Goal: Task Accomplishment & Management: Use online tool/utility

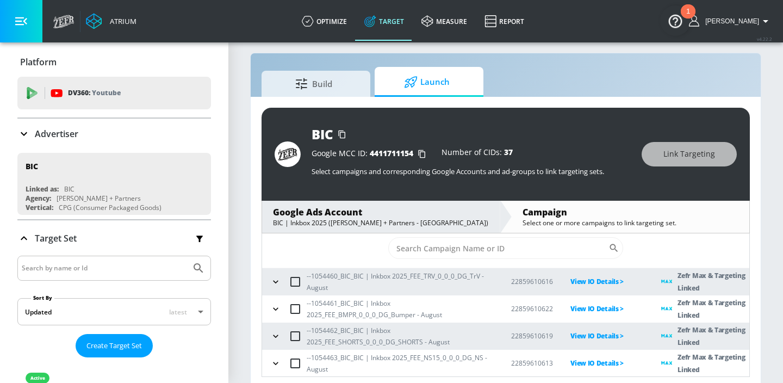
scroll to position [16, 0]
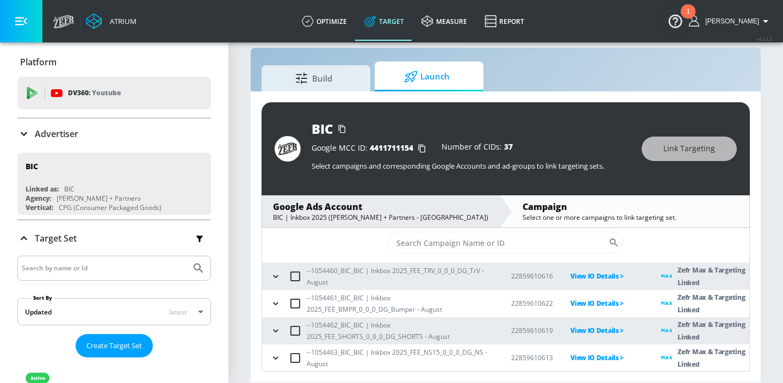
click at [278, 329] on icon "button" at bounding box center [275, 330] width 11 height 11
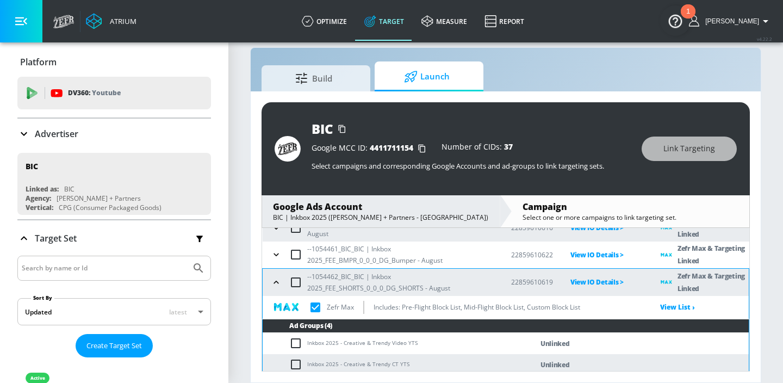
scroll to position [148, 0]
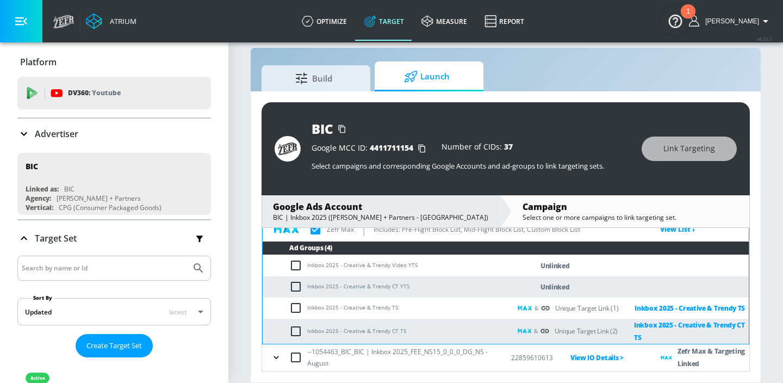
click at [374, 266] on td "Inkbox 2025 - Creative & Trendy Video YTS" at bounding box center [387, 265] width 248 height 21
copy td "Inkbox 2025 - Creative & Trendy Video YTS"
click at [293, 267] on input "checkbox" at bounding box center [298, 265] width 18 height 13
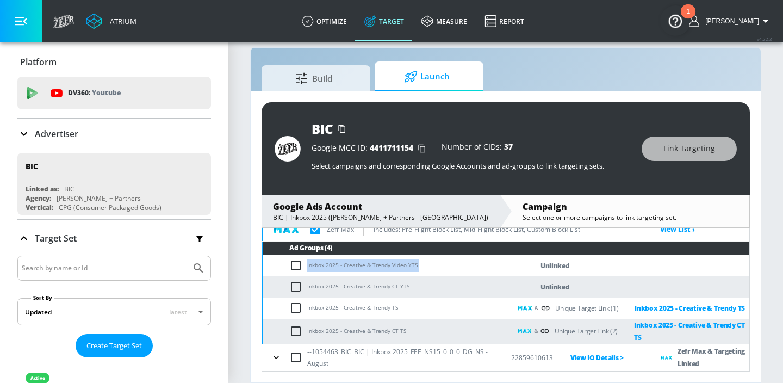
checkbox input "true"
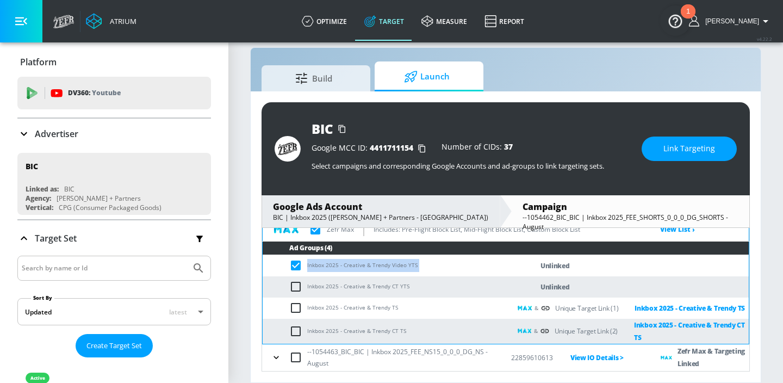
click at [650, 148] on button "Link Targeting" at bounding box center [689, 149] width 95 height 24
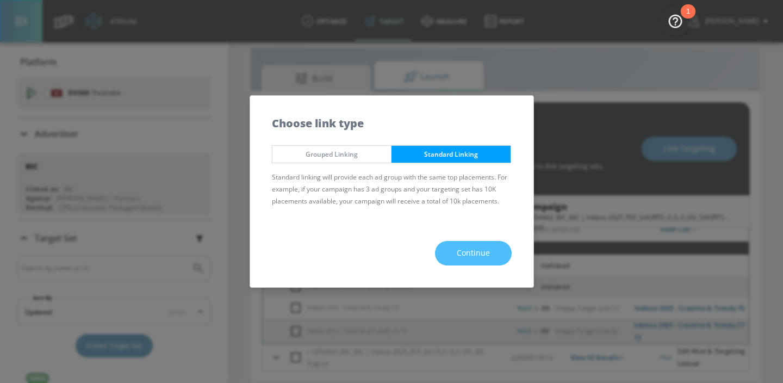
click at [465, 248] on span "Continue" at bounding box center [473, 253] width 33 height 14
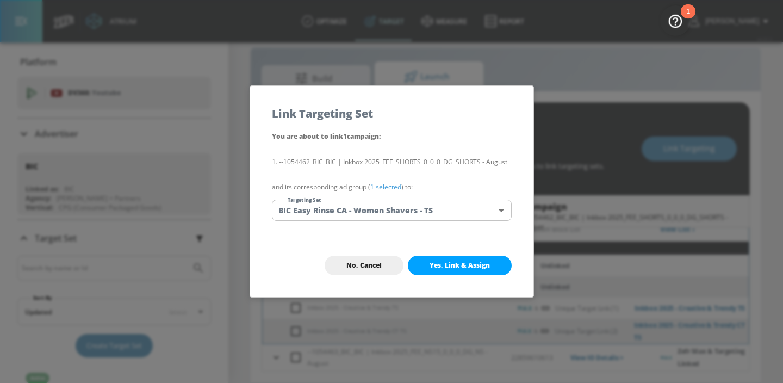
click at [457, 217] on body "Atrium optimize Target measure Report optimize Target measure Report v 4.22.2 A…" at bounding box center [391, 183] width 783 height 399
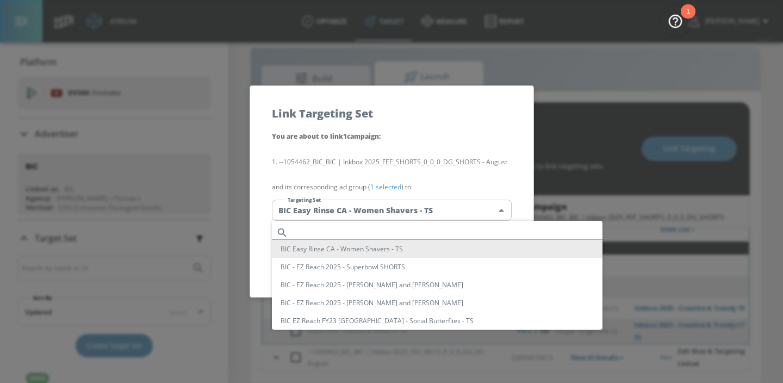
click at [414, 235] on input "text" at bounding box center [448, 232] width 310 height 15
paste input "Inkbox 2025 - Creative & Trendy Video YTS"
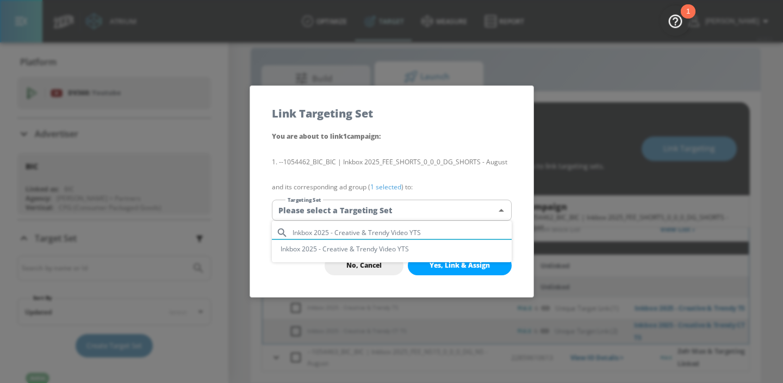
type input "Inkbox 2025 - Creative & Trendy Video YTS"
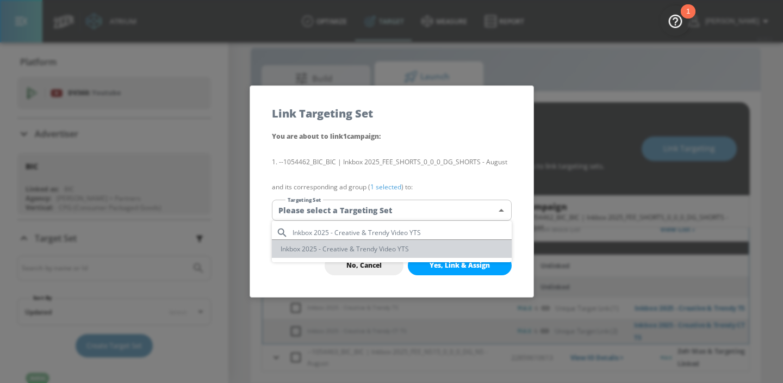
click at [339, 251] on li "Inkbox 2025 - Creative & Trendy Video YTS" at bounding box center [392, 249] width 240 height 18
type input "55c005dc-3a1b-474b-9c70-1a2c217e3b7b"
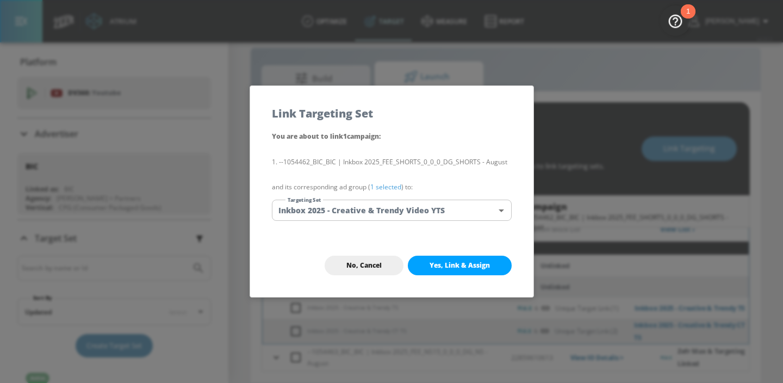
scroll to position [185, 0]
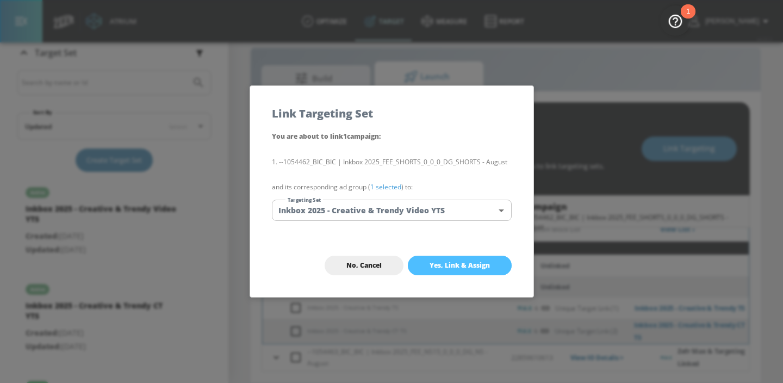
click at [433, 265] on span "Yes, Link & Assign" at bounding box center [460, 265] width 60 height 9
checkbox input "true"
checkbox input "false"
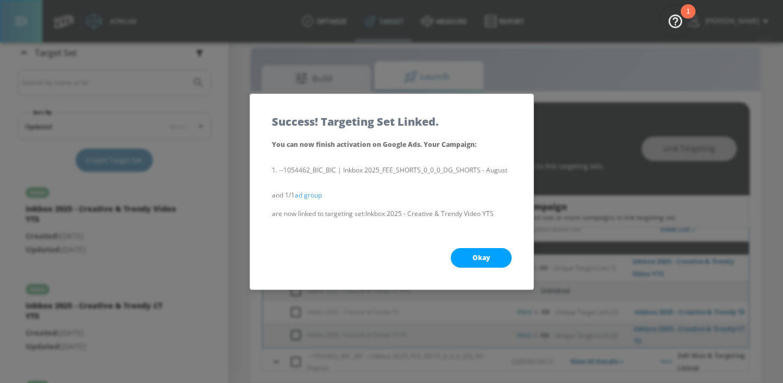
click at [467, 258] on button "Okay" at bounding box center [481, 258] width 61 height 20
checkbox input "true"
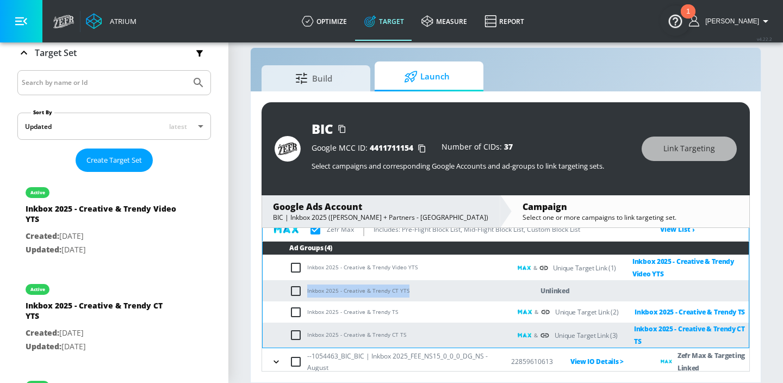
drag, startPoint x: 405, startPoint y: 293, endPoint x: 307, endPoint y: 284, distance: 98.8
click at [307, 284] on td "Inkbox 2025 - Creative & Trendy CT YTS" at bounding box center [387, 290] width 248 height 21
copy td "Inkbox 2025 - Creative & Trendy CT YTS"
click at [296, 291] on input "checkbox" at bounding box center [298, 290] width 18 height 13
checkbox input "true"
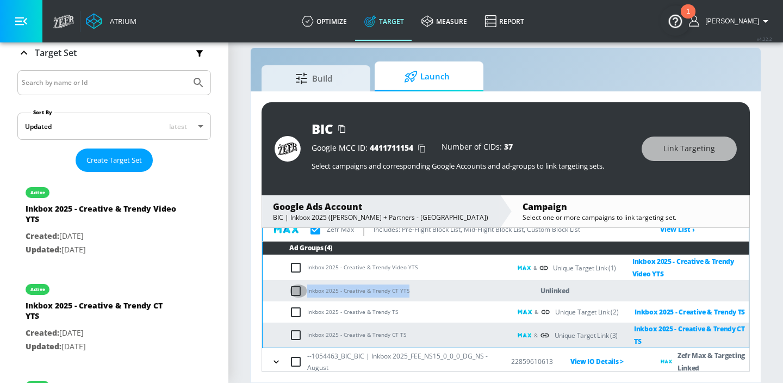
checkbox input "true"
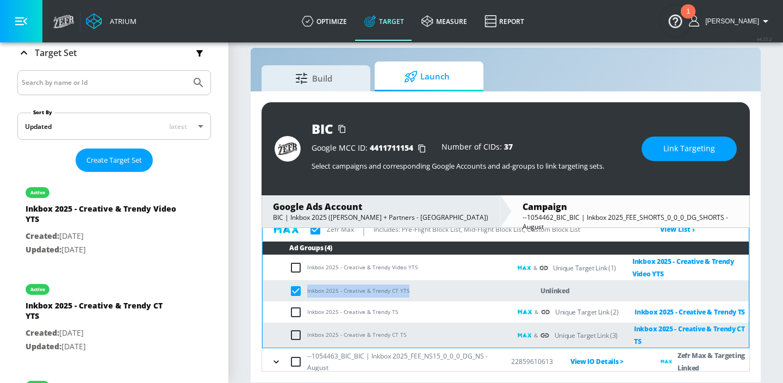
click at [668, 148] on span "Link Targeting" at bounding box center [690, 149] width 52 height 14
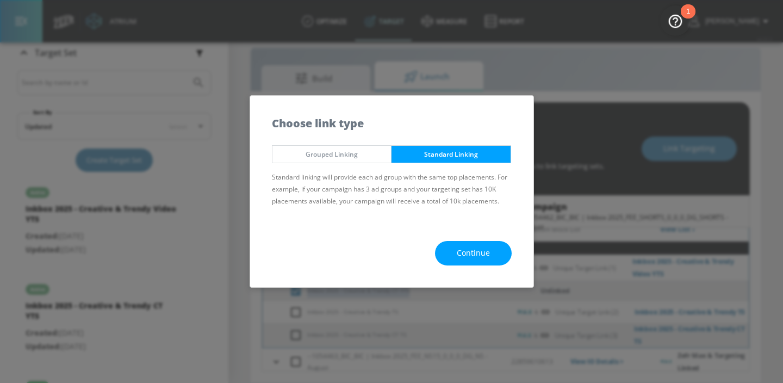
click at [479, 257] on span "Continue" at bounding box center [473, 253] width 33 height 14
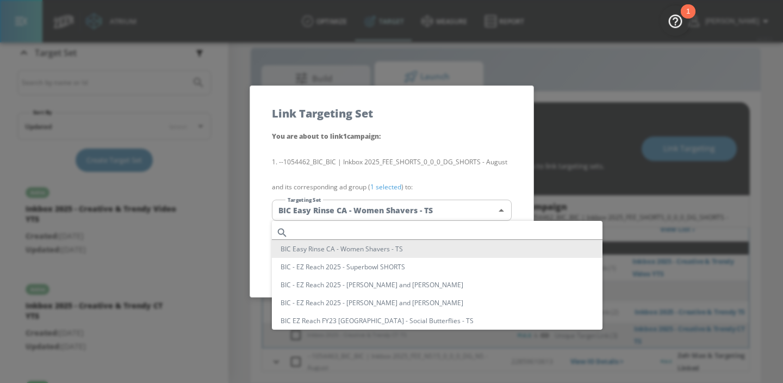
click at [473, 219] on body "Atrium optimize Target measure Report optimize Target measure Report v 4.22.2 A…" at bounding box center [391, 183] width 783 height 399
click at [444, 229] on input "text" at bounding box center [448, 232] width 310 height 15
paste input "Inkbox 2025 - Creative & Trendy CT YTS"
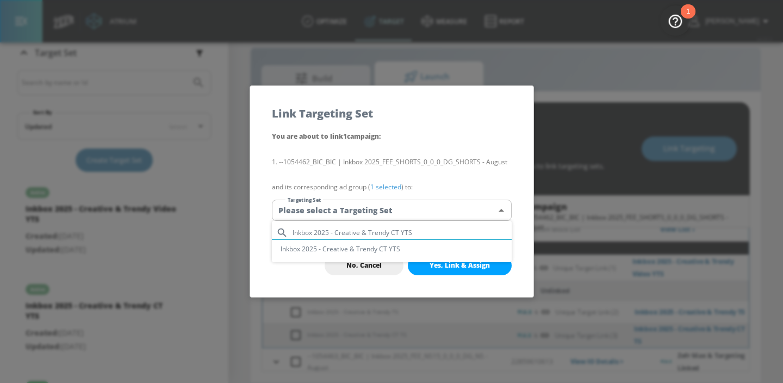
type input "Inkbox 2025 - Creative & Trendy CT YTS"
click at [410, 246] on li "Inkbox 2025 - Creative & Trendy CT YTS" at bounding box center [392, 249] width 240 height 18
type input "5c036606-0d9c-432f-b6fd-6cc2cab899a3"
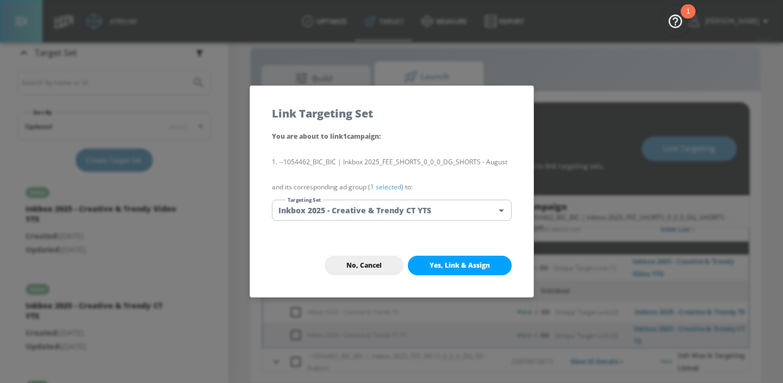
click at [434, 139] on p "You are about to link 1 campaign :" at bounding box center [392, 136] width 240 height 13
click at [456, 263] on span "Yes, Link & Assign" at bounding box center [460, 265] width 60 height 9
checkbox input "true"
checkbox input "false"
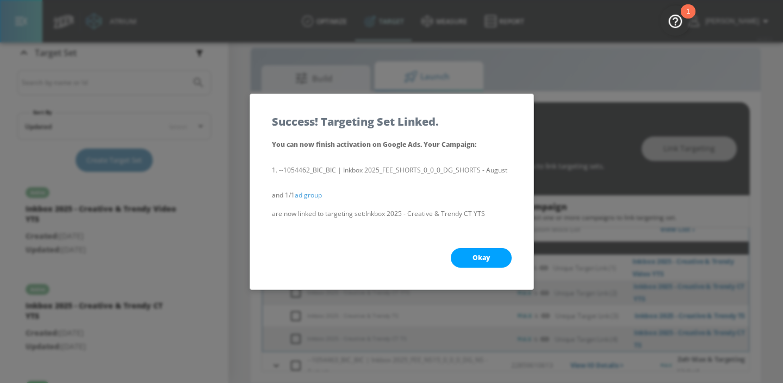
click at [467, 262] on button "Okay" at bounding box center [481, 258] width 61 height 20
checkbox input "true"
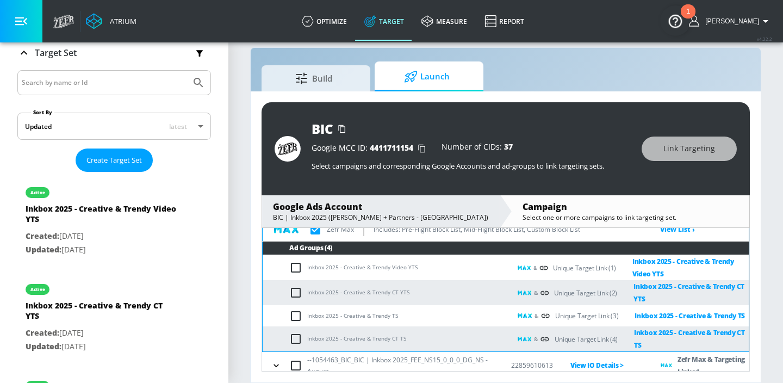
click at [477, 292] on td "Inkbox 2025 - Creative & Trendy CT YTS" at bounding box center [387, 292] width 248 height 25
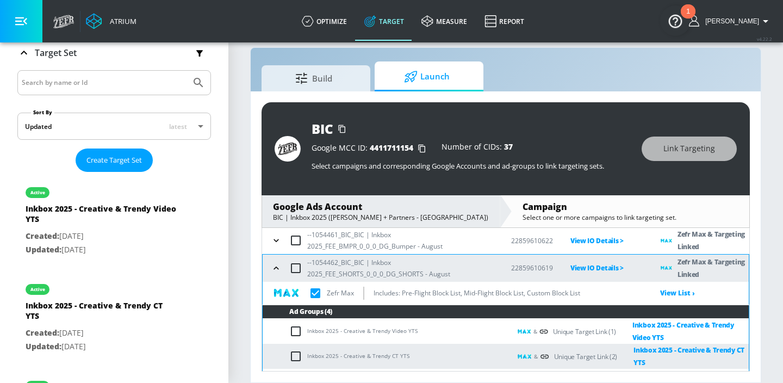
click at [276, 263] on icon "button" at bounding box center [276, 268] width 11 height 11
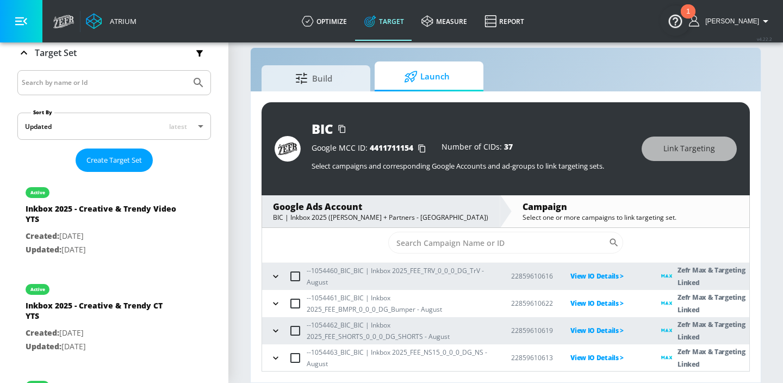
click at [544, 85] on div "Build Launch" at bounding box center [506, 76] width 488 height 30
click at [362, 169] on p "Select campaigns and corresponding Google Accounts and ad-groups to link target…" at bounding box center [471, 166] width 319 height 10
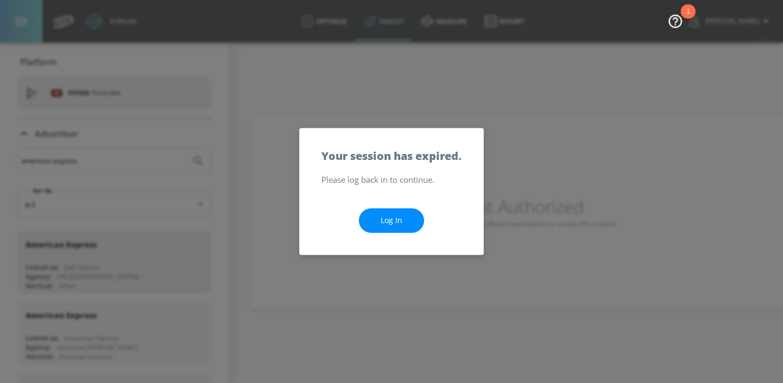
scroll to position [147, 0]
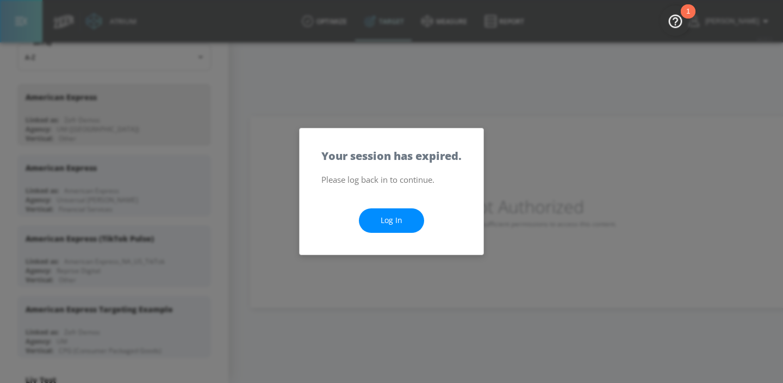
click at [407, 226] on link "Log In" at bounding box center [391, 220] width 65 height 24
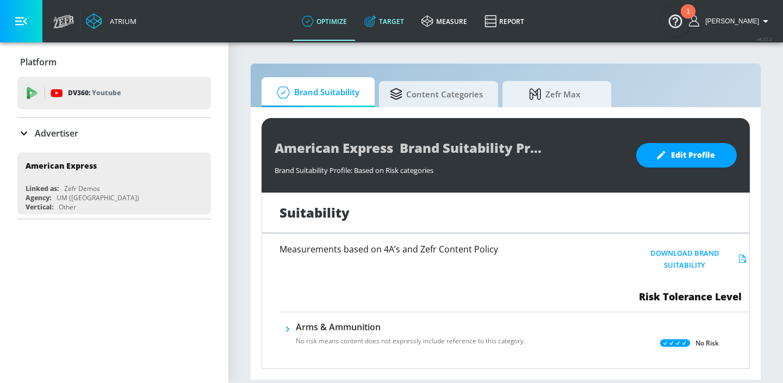
click at [410, 20] on link "Target" at bounding box center [384, 21] width 57 height 39
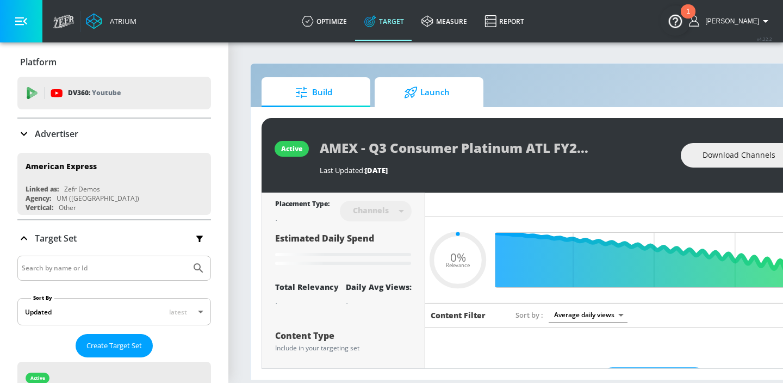
type input "0.05"
click at [407, 98] on span "Launch" at bounding box center [427, 92] width 83 height 26
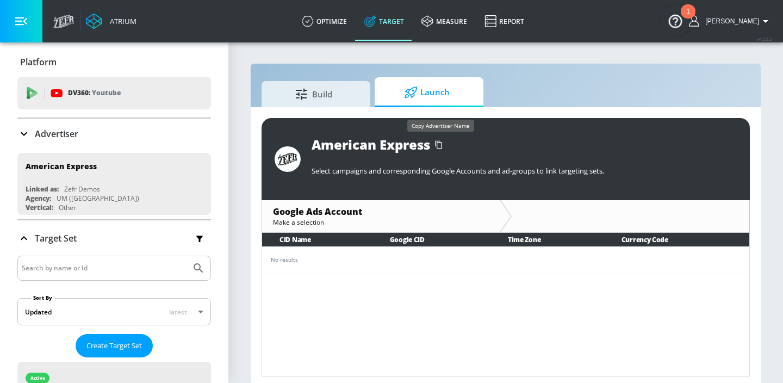
click at [440, 149] on icon "button" at bounding box center [438, 144] width 17 height 17
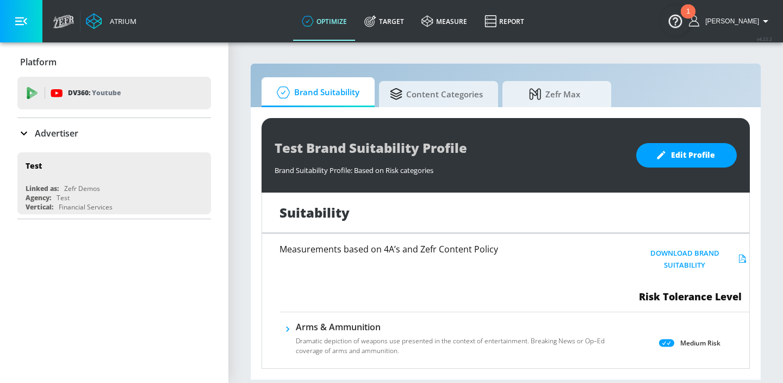
click at [71, 131] on p "Advertiser" at bounding box center [57, 133] width 44 height 12
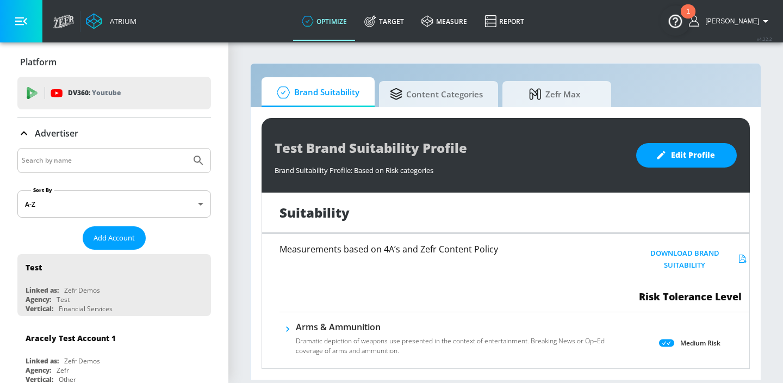
click at [78, 163] on input "Search by name" at bounding box center [104, 160] width 165 height 14
type input "ferrero"
click at [187, 148] on button "Submit Search" at bounding box center [199, 160] width 24 height 24
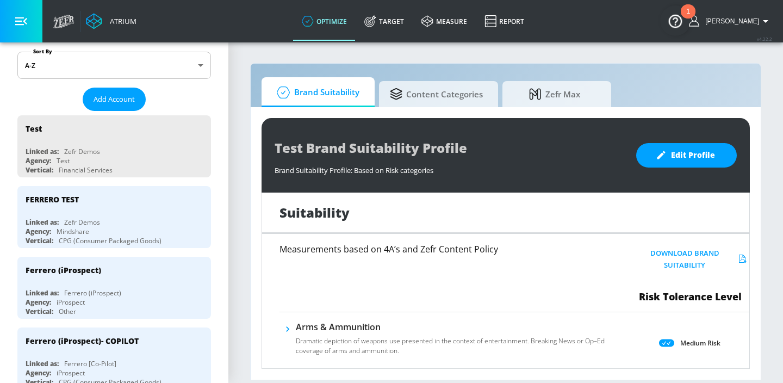
scroll to position [182, 0]
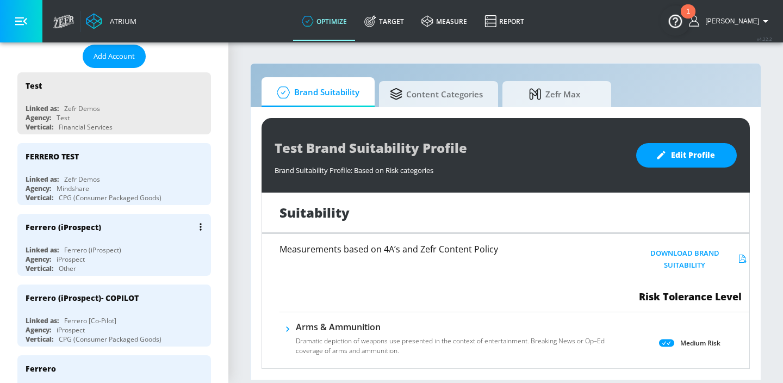
click at [112, 235] on div "Ferrero (iProspect)" at bounding box center [117, 227] width 183 height 26
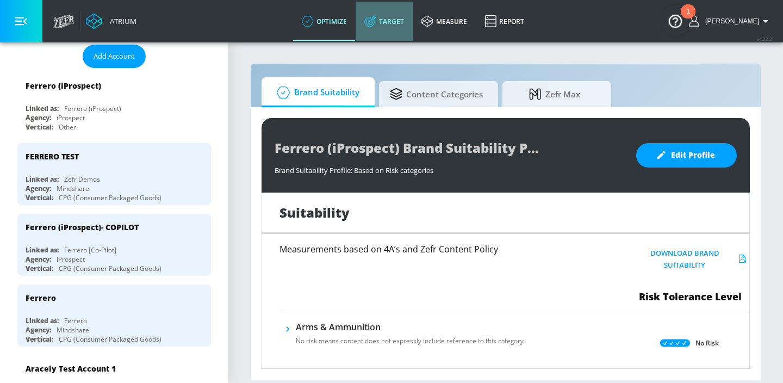
click at [413, 22] on link "Target" at bounding box center [384, 21] width 57 height 39
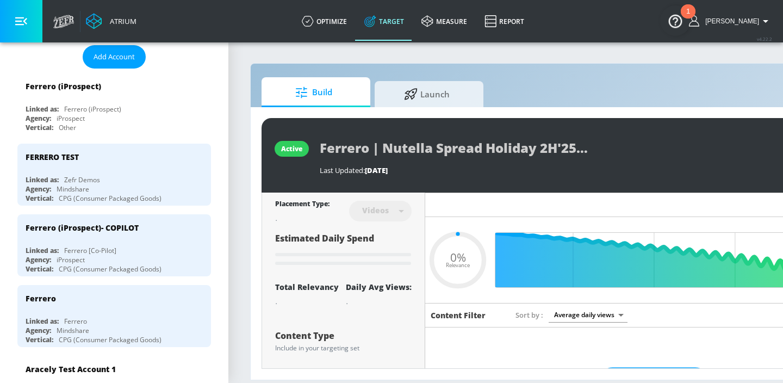
type input "0.05"
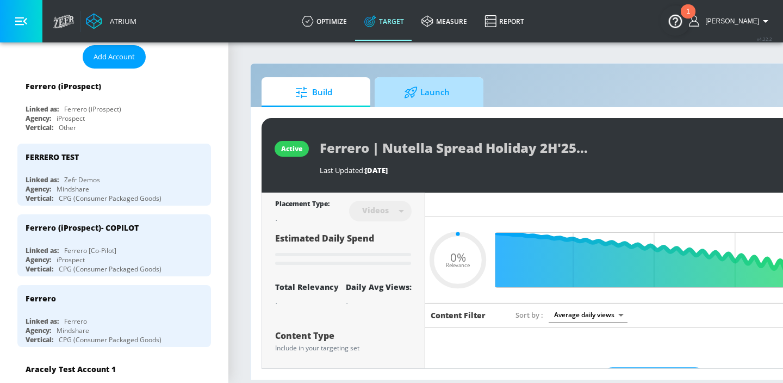
click at [414, 91] on icon at bounding box center [411, 92] width 14 height 12
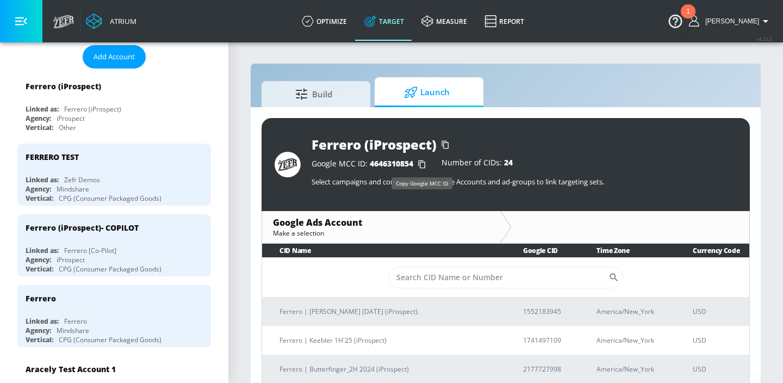
click at [422, 162] on icon "button" at bounding box center [421, 164] width 7 height 8
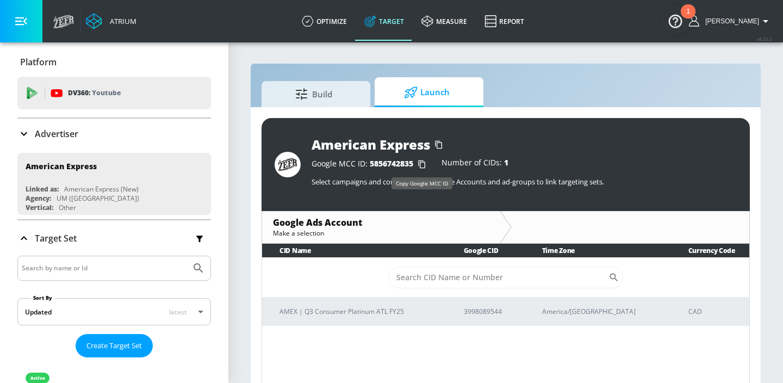
click at [424, 165] on icon "button" at bounding box center [421, 164] width 17 height 17
